Goal: Obtain resource: Download file/media

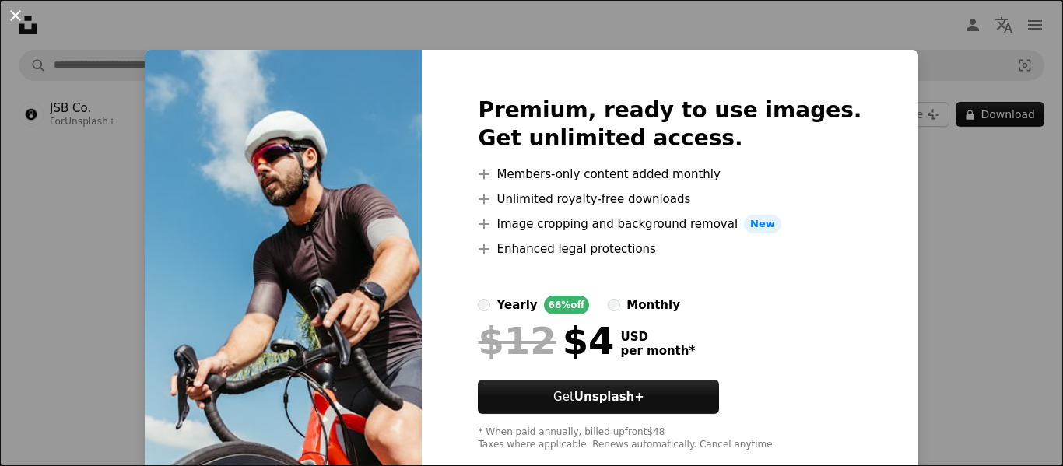
click at [14, 12] on button "An X shape" at bounding box center [15, 15] width 19 height 19
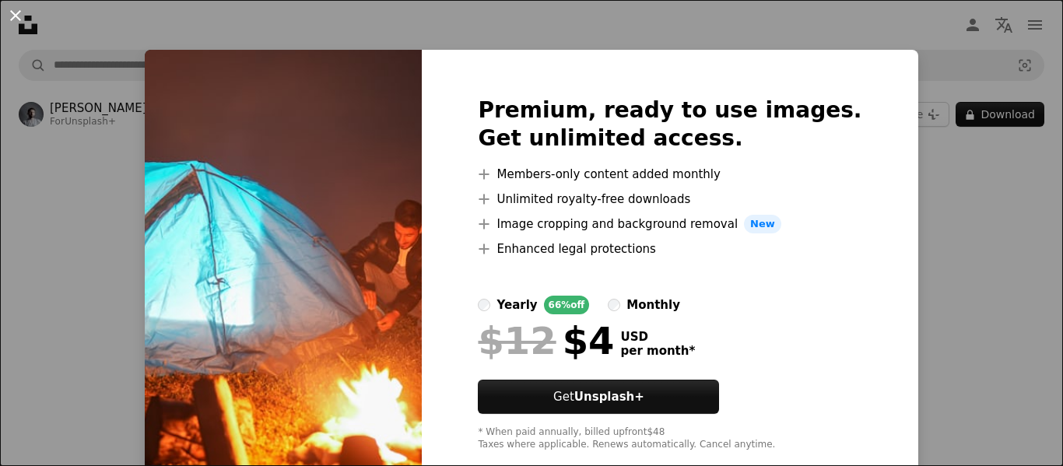
click at [18, 16] on button "An X shape" at bounding box center [15, 15] width 19 height 19
